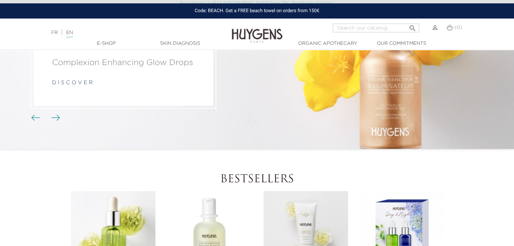
scroll to position [203, 0]
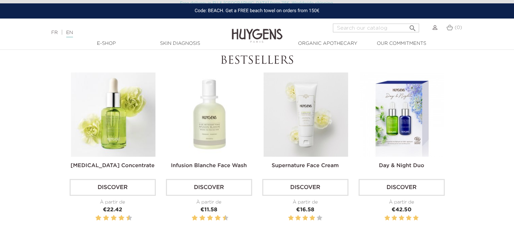
click at [113, 190] on link "Discover" at bounding box center [113, 187] width 86 height 17
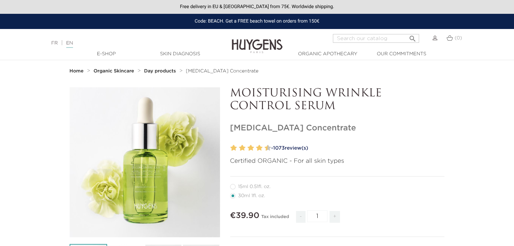
click at [320, 93] on p "MOISTURISING WRINKLE CONTROL SERUM" at bounding box center [337, 100] width 214 height 26
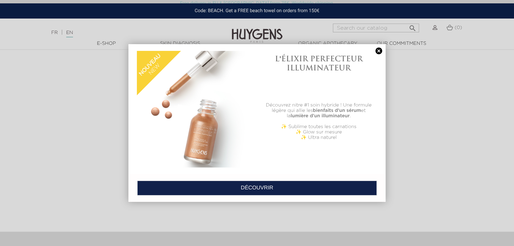
scroll to position [1102, 0]
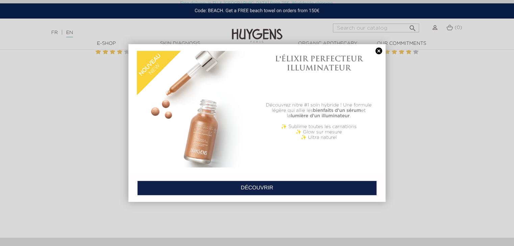
click at [379, 52] on link at bounding box center [378, 51] width 9 height 7
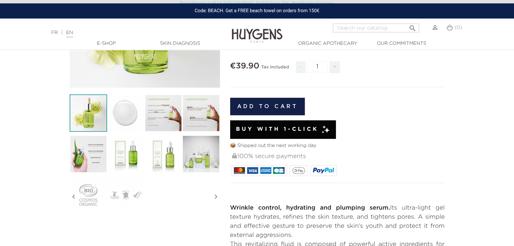
scroll to position [169, 0]
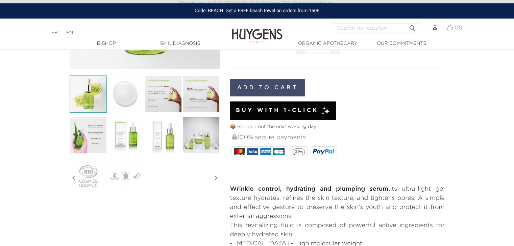
click at [284, 92] on button "Add to cart" at bounding box center [267, 88] width 75 height 18
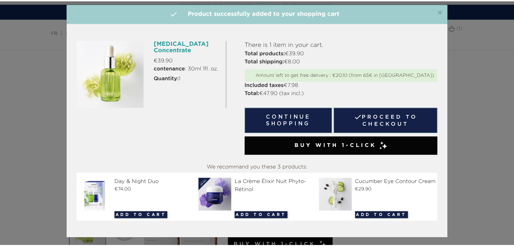
scroll to position [9, 0]
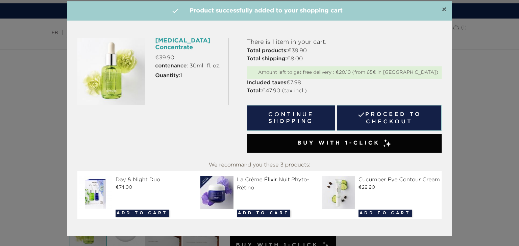
click at [442, 8] on span "×" at bounding box center [443, 10] width 5 height 8
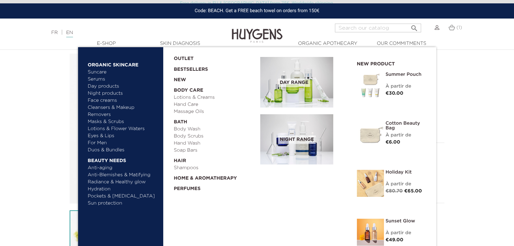
click at [101, 76] on link "Serums" at bounding box center [123, 79] width 71 height 7
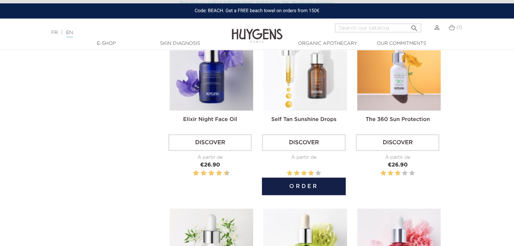
scroll to position [236, 0]
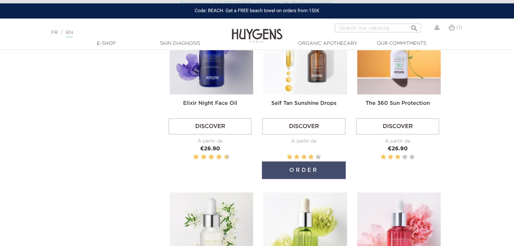
click at [279, 167] on button "Order" at bounding box center [303, 171] width 83 height 18
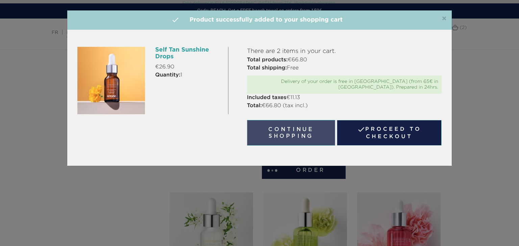
click at [296, 128] on button "Continue shopping" at bounding box center [291, 133] width 88 height 26
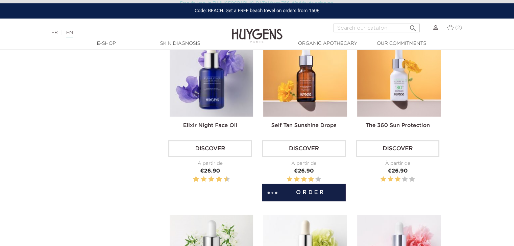
scroll to position [203, 0]
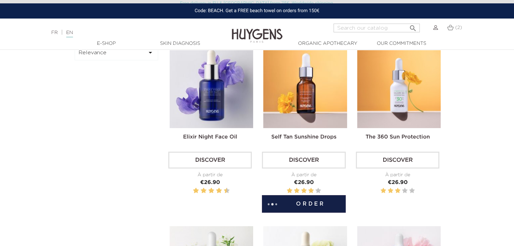
click at [451, 33] on div "(2)" at bounding box center [454, 32] width 23 height 16
click at [451, 27] on img at bounding box center [450, 28] width 6 height 6
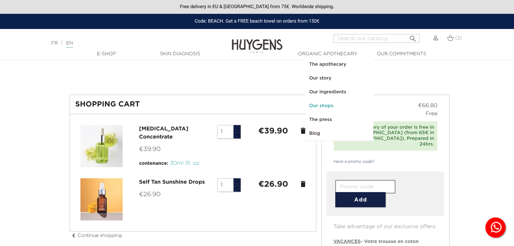
click at [319, 107] on link "Our shops" at bounding box center [340, 106] width 68 height 14
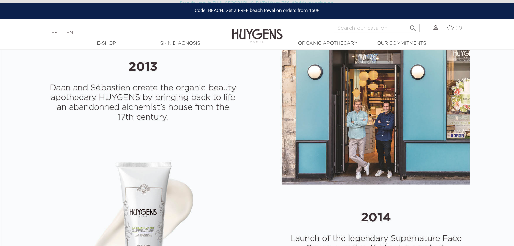
scroll to position [1547, 0]
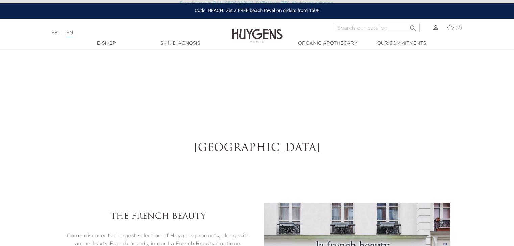
click at [257, 146] on h2 "[GEOGRAPHIC_DATA]" at bounding box center [257, 148] width 375 height 13
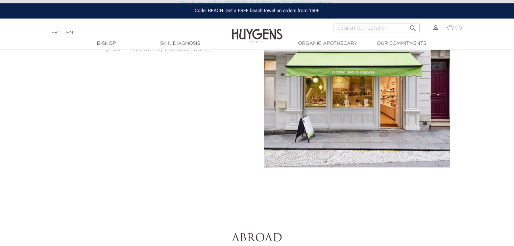
select select "FR"
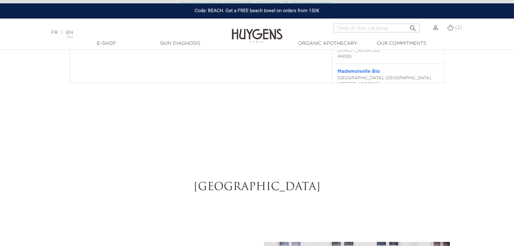
scroll to position [1991, 0]
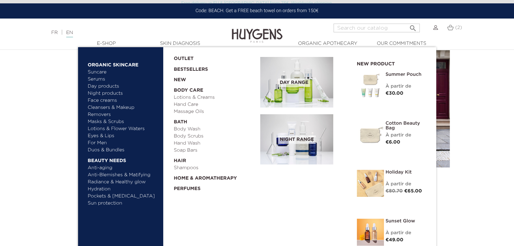
click at [99, 145] on link "For Men" at bounding box center [123, 143] width 71 height 7
